Goal: Check status: Check status

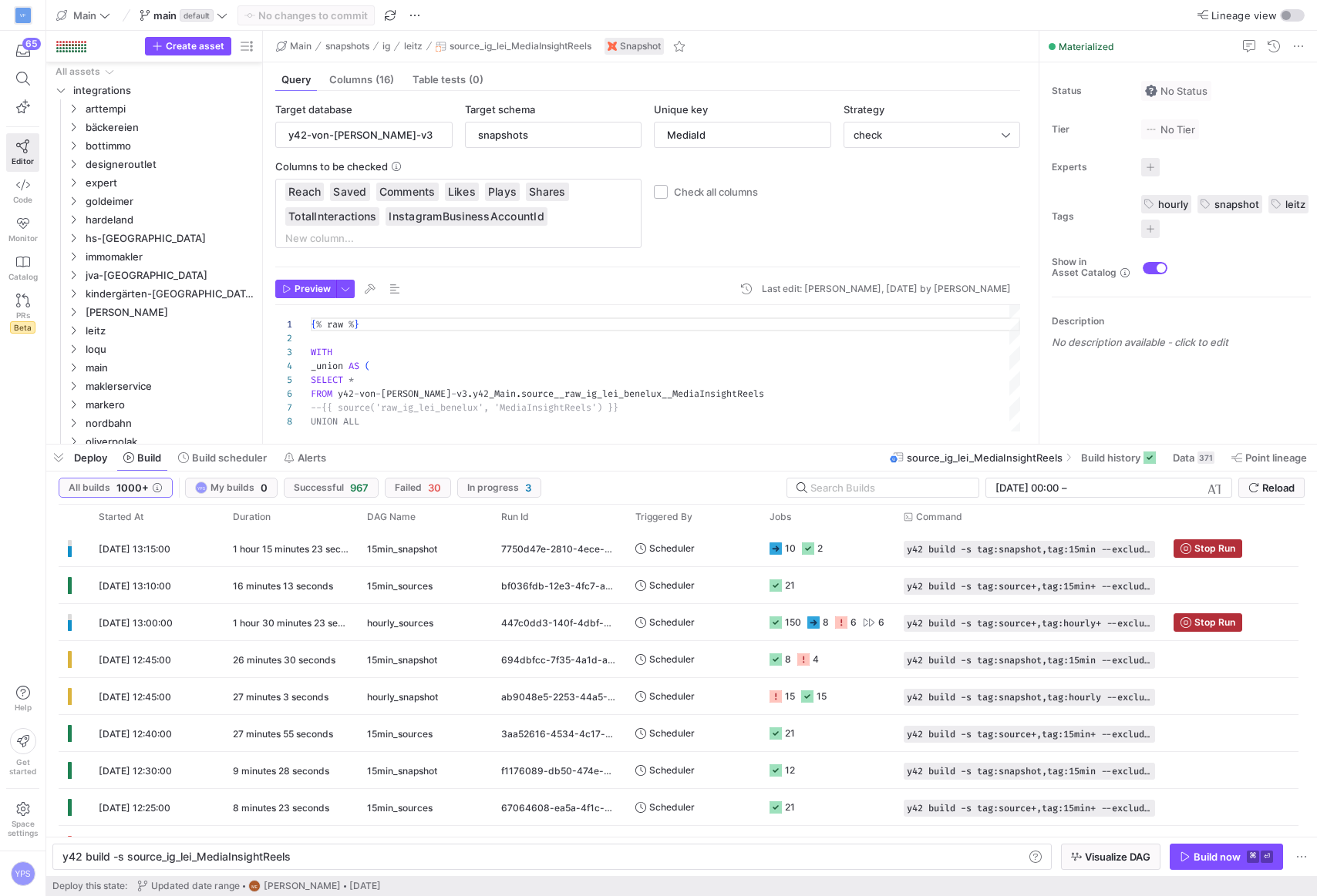
scroll to position [0, 228]
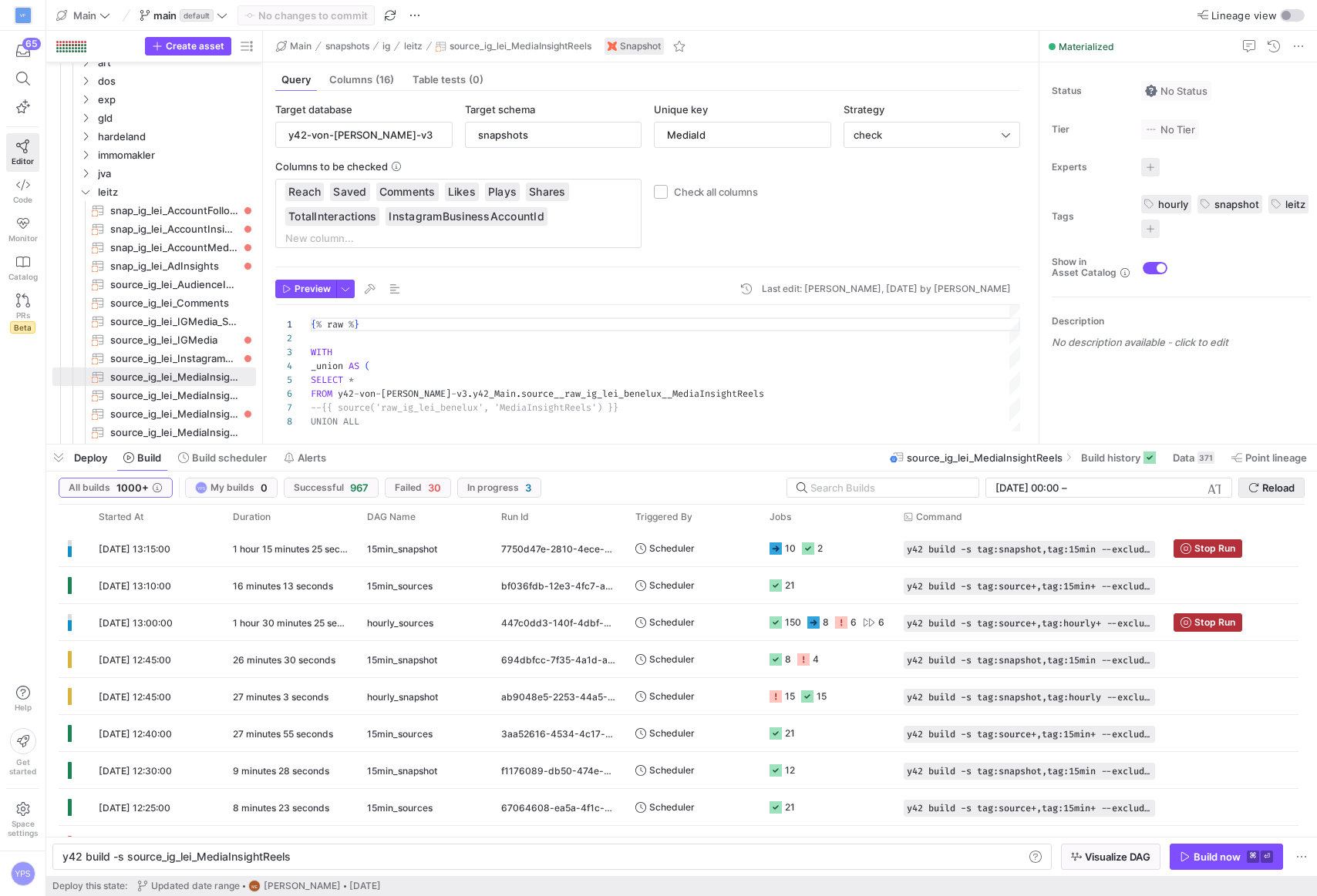
click at [1280, 486] on span "Reload" at bounding box center [1278, 487] width 32 height 12
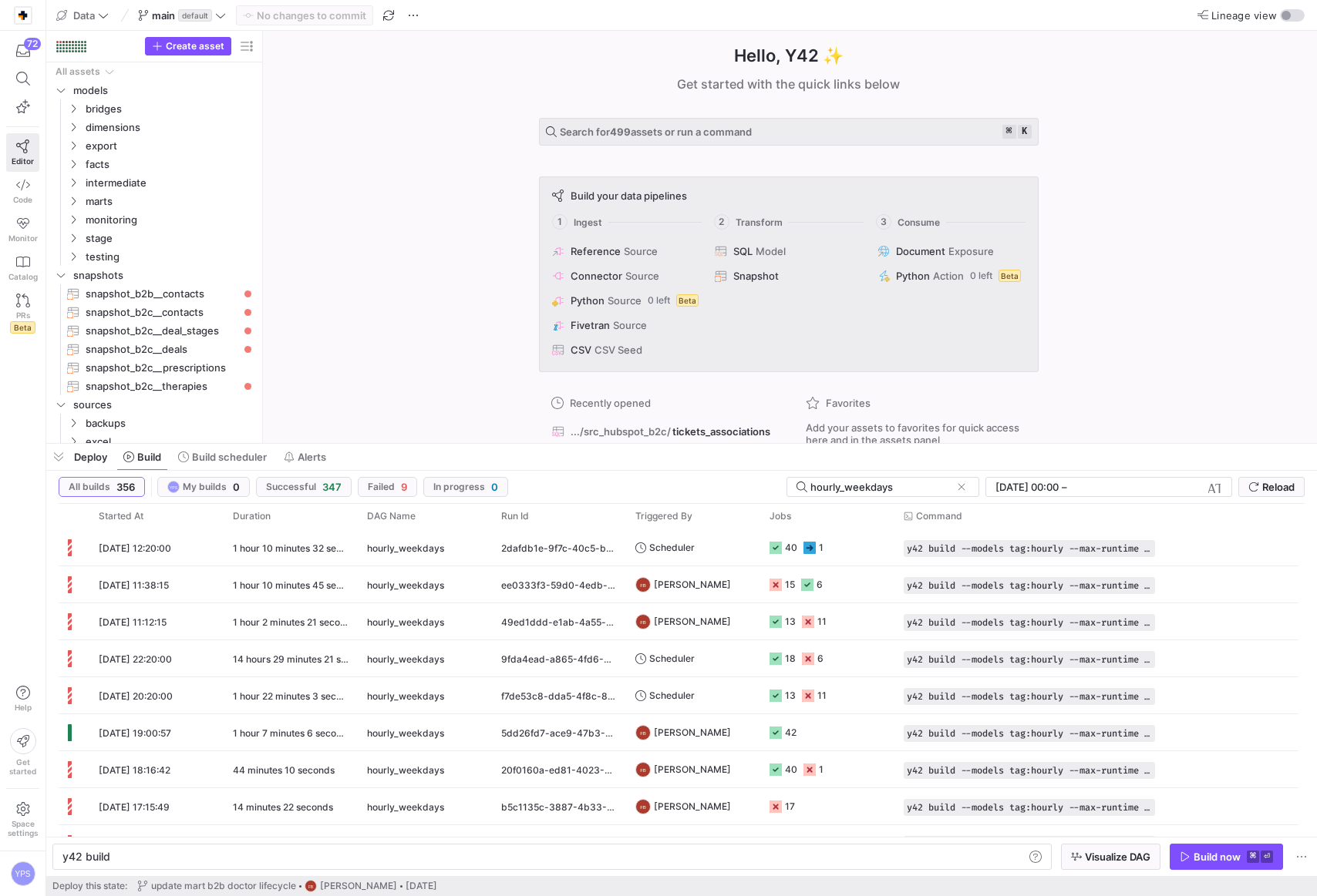
scroll to position [0, 46]
click at [1286, 487] on span "Reload" at bounding box center [1278, 486] width 32 height 12
click at [1282, 491] on span "Reload" at bounding box center [1278, 486] width 32 height 12
click at [1271, 491] on span "Reload" at bounding box center [1278, 486] width 32 height 12
click at [1260, 483] on span "Reload" at bounding box center [1271, 486] width 46 height 12
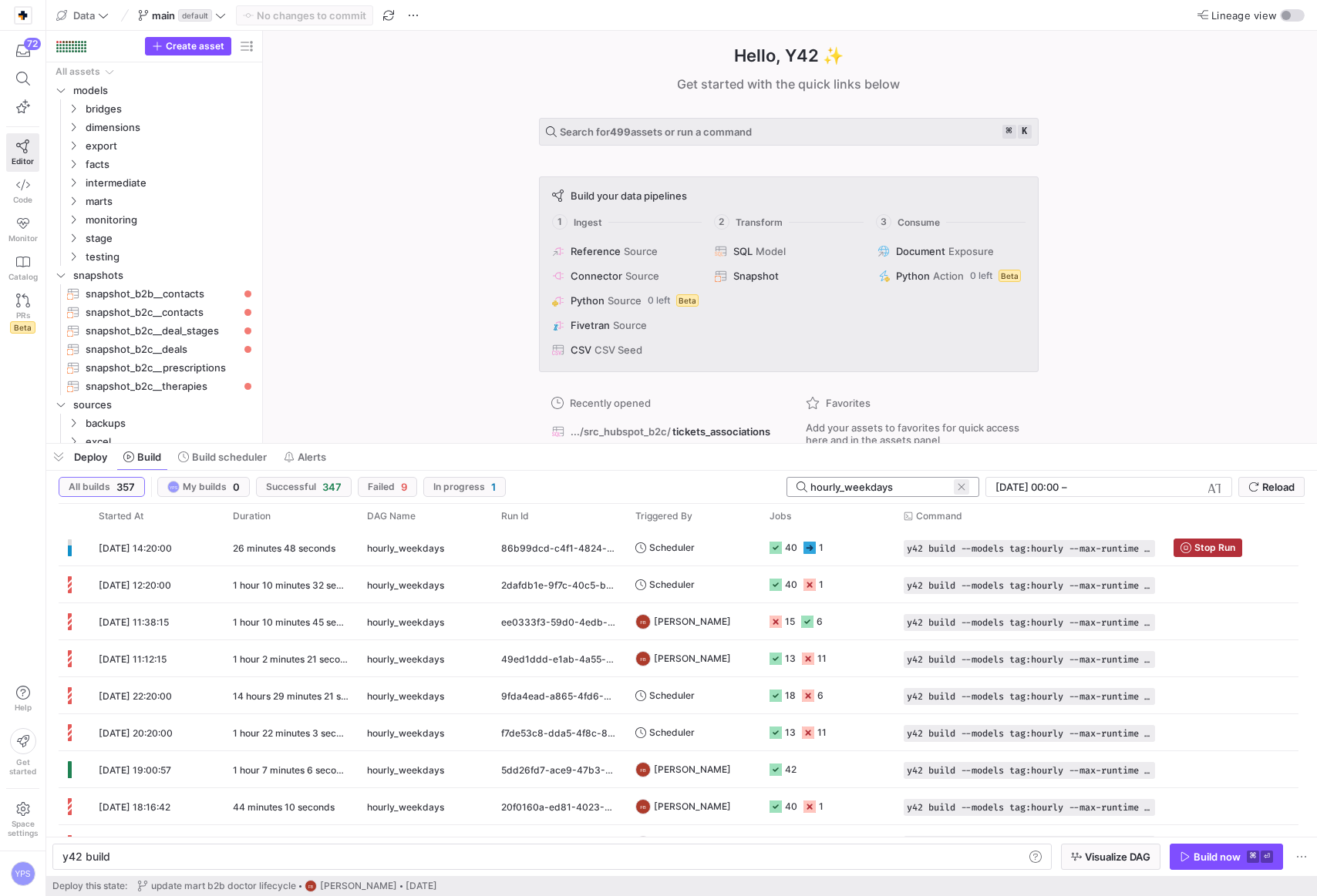
click at [959, 487] on span at bounding box center [961, 486] width 16 height 16
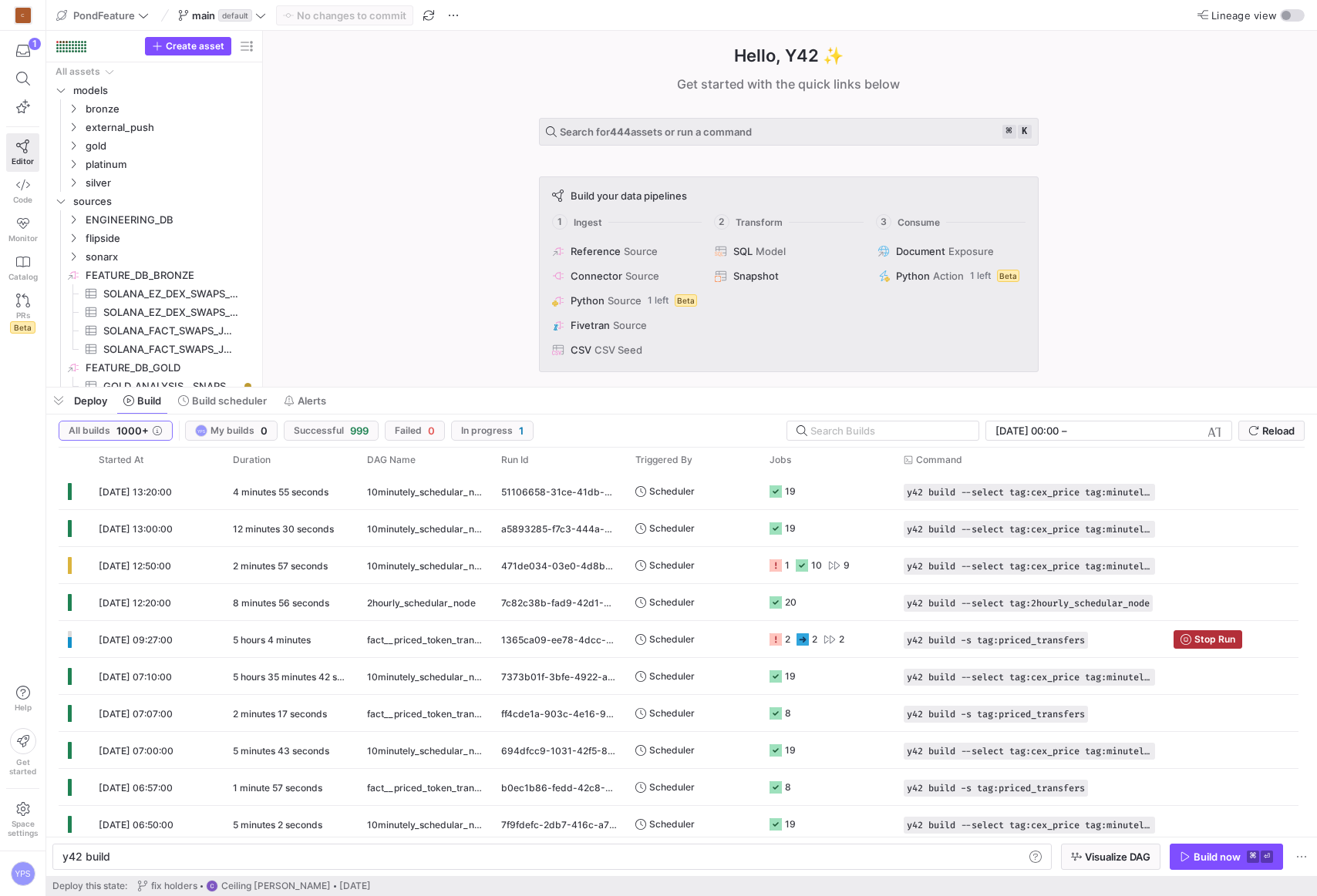
scroll to position [0, 46]
click at [1271, 427] on span "Reload" at bounding box center [1278, 430] width 32 height 12
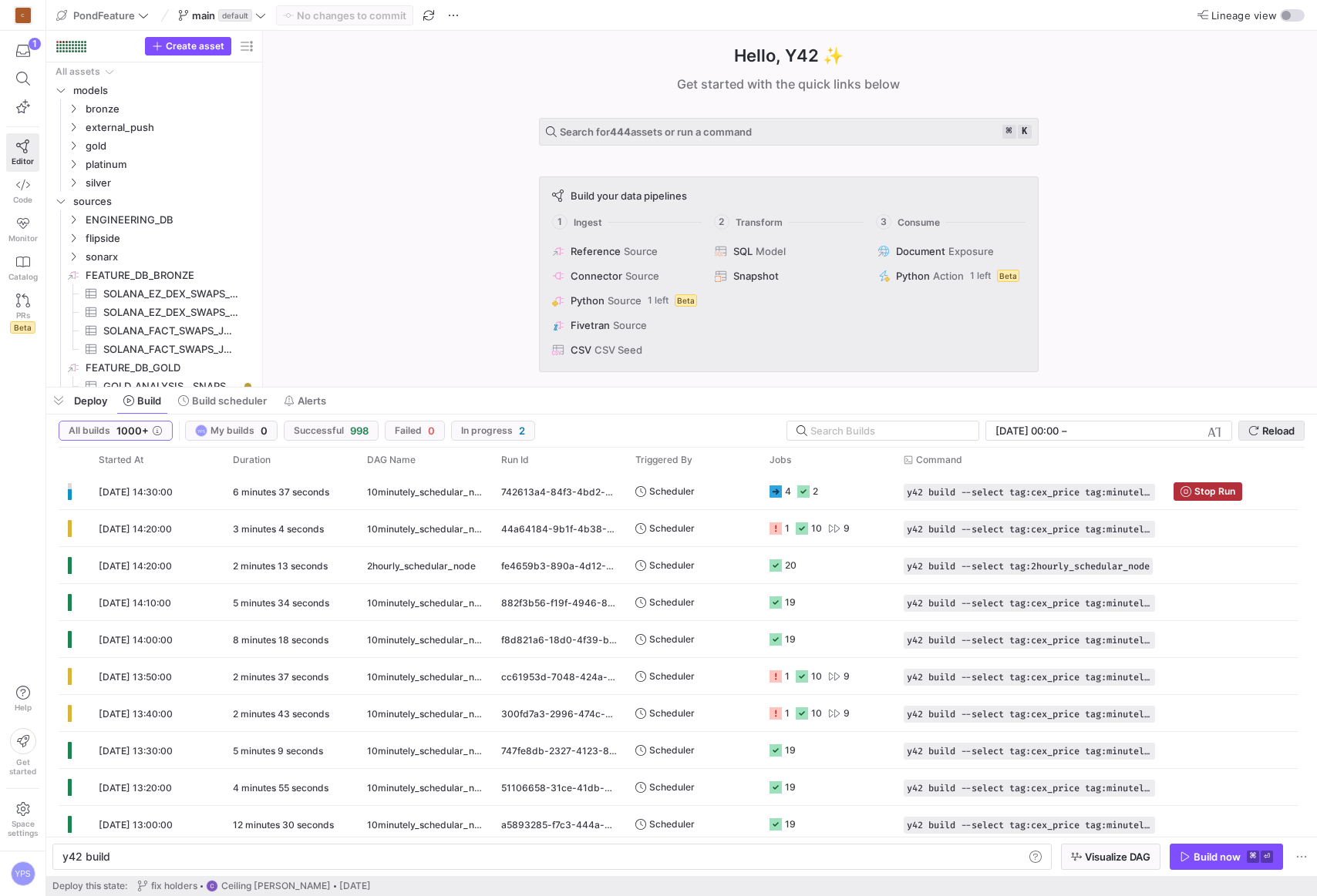
click at [1281, 434] on span "Reload" at bounding box center [1278, 430] width 32 height 12
click at [1267, 431] on span "Reload" at bounding box center [1278, 430] width 32 height 12
click at [1276, 429] on span "Reload" at bounding box center [1278, 430] width 32 height 12
click at [1276, 438] on span "submit" at bounding box center [1271, 431] width 65 height 18
click at [1281, 432] on span "Reload" at bounding box center [1278, 430] width 32 height 12
